Goal: Transaction & Acquisition: Obtain resource

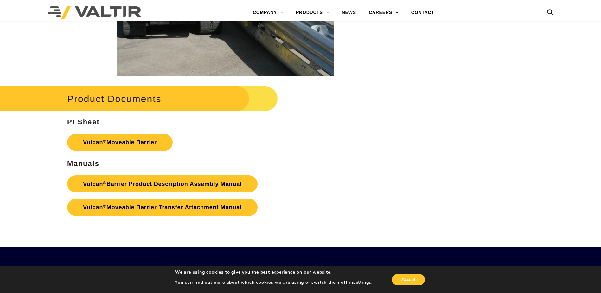
scroll to position [1109, 0]
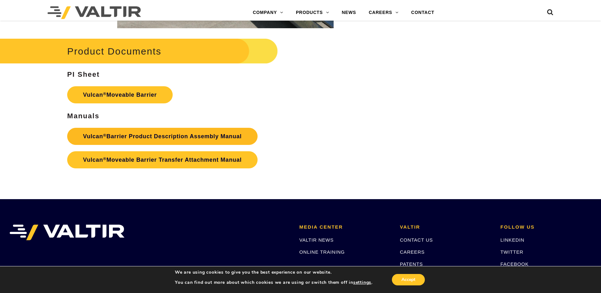
click at [101, 145] on link "Vulcan ® Barrier Product Description Assembly Manual" at bounding box center [162, 136] width 190 height 17
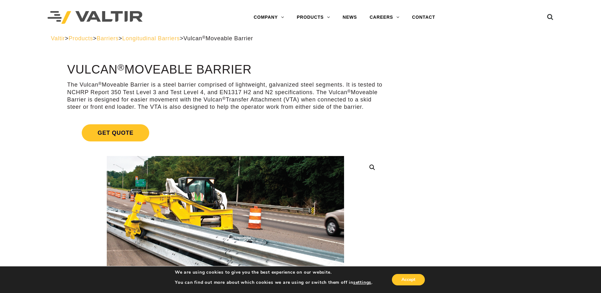
click at [174, 38] on span "Longitudinal Barriers" at bounding box center [151, 38] width 58 height 6
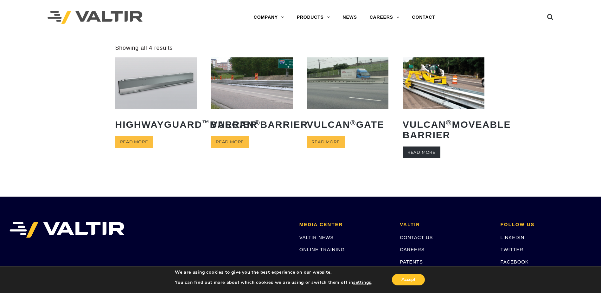
click at [432, 158] on link "Read more" at bounding box center [422, 152] width 38 height 12
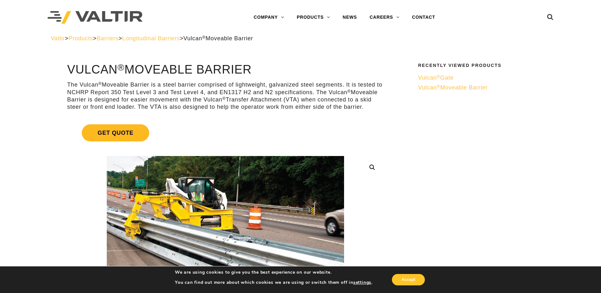
click at [116, 138] on span "Get Quote" at bounding box center [116, 132] width 68 height 17
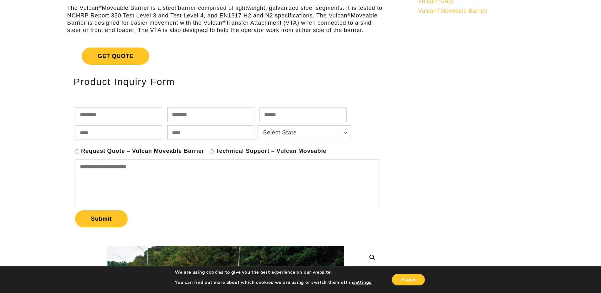
scroll to position [95, 0]
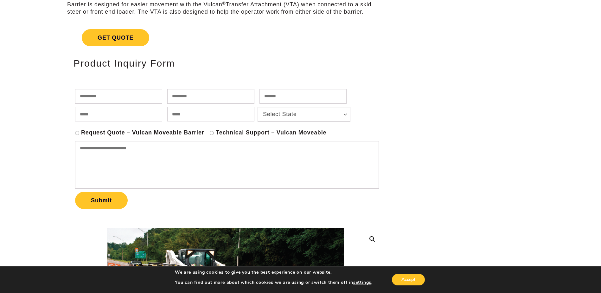
click at [105, 136] on label "Request Quote – Vulcan Moveable Barrier" at bounding box center [142, 132] width 123 height 7
click at [233, 136] on label "Technical Support – Vulcan Moveable" at bounding box center [271, 132] width 111 height 7
click at [156, 136] on label "Request Quote – Vulcan Moveable Barrier" at bounding box center [142, 132] width 123 height 7
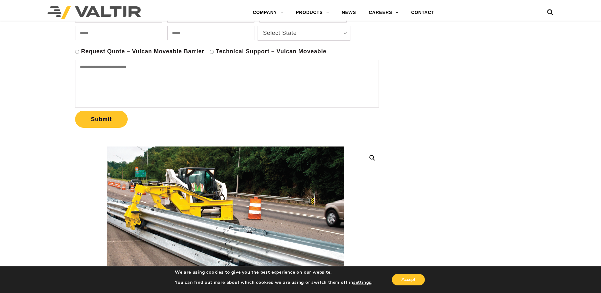
scroll to position [190, 0]
